Goal: Navigation & Orientation: Find specific page/section

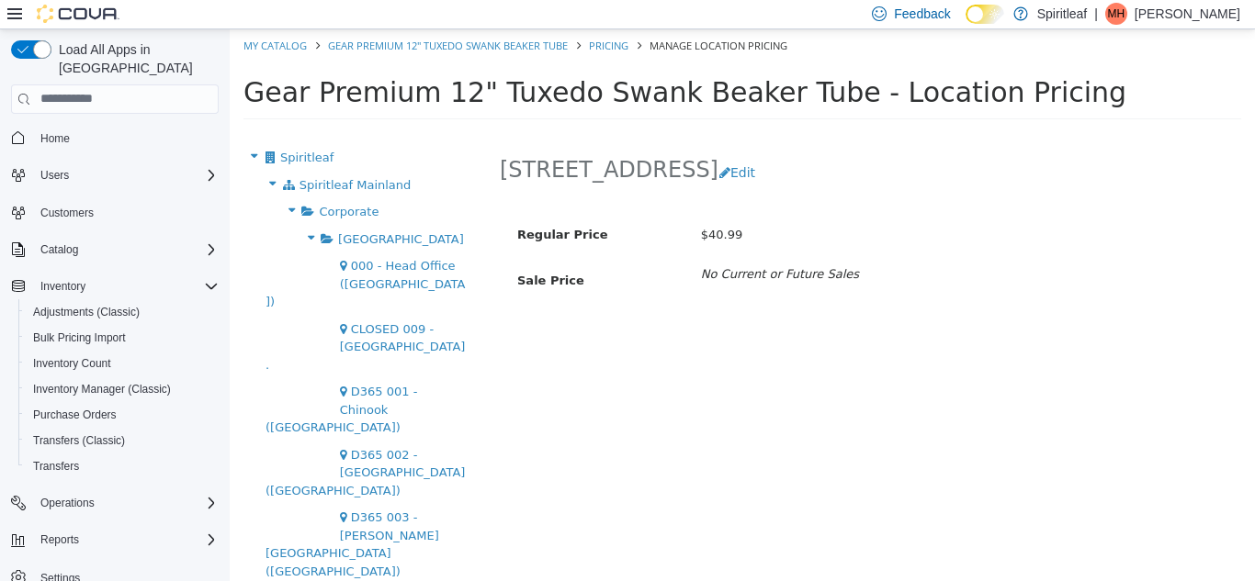
scroll to position [4285, 0]
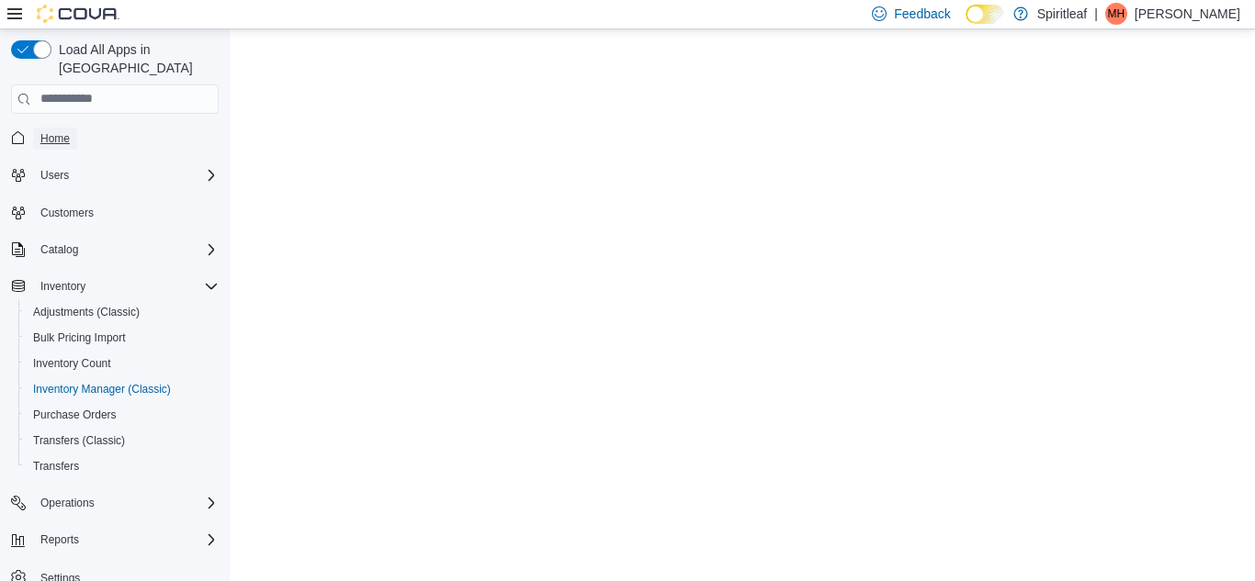
click at [48, 131] on span "Home" at bounding box center [54, 138] width 29 height 15
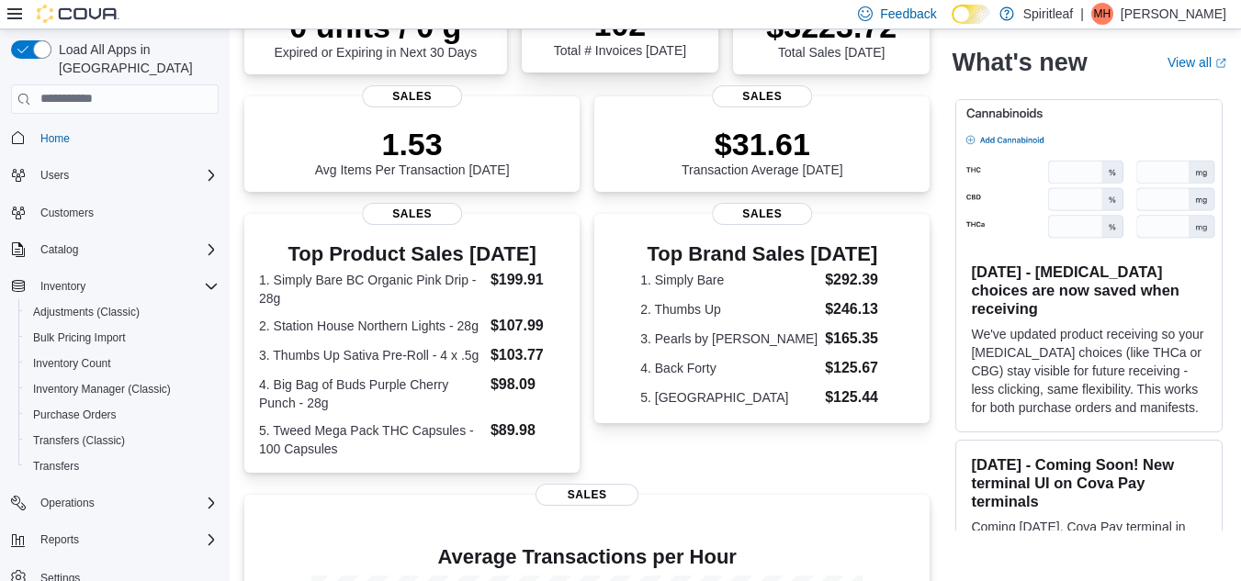
scroll to position [498, 0]
